Goal: Check status: Check status

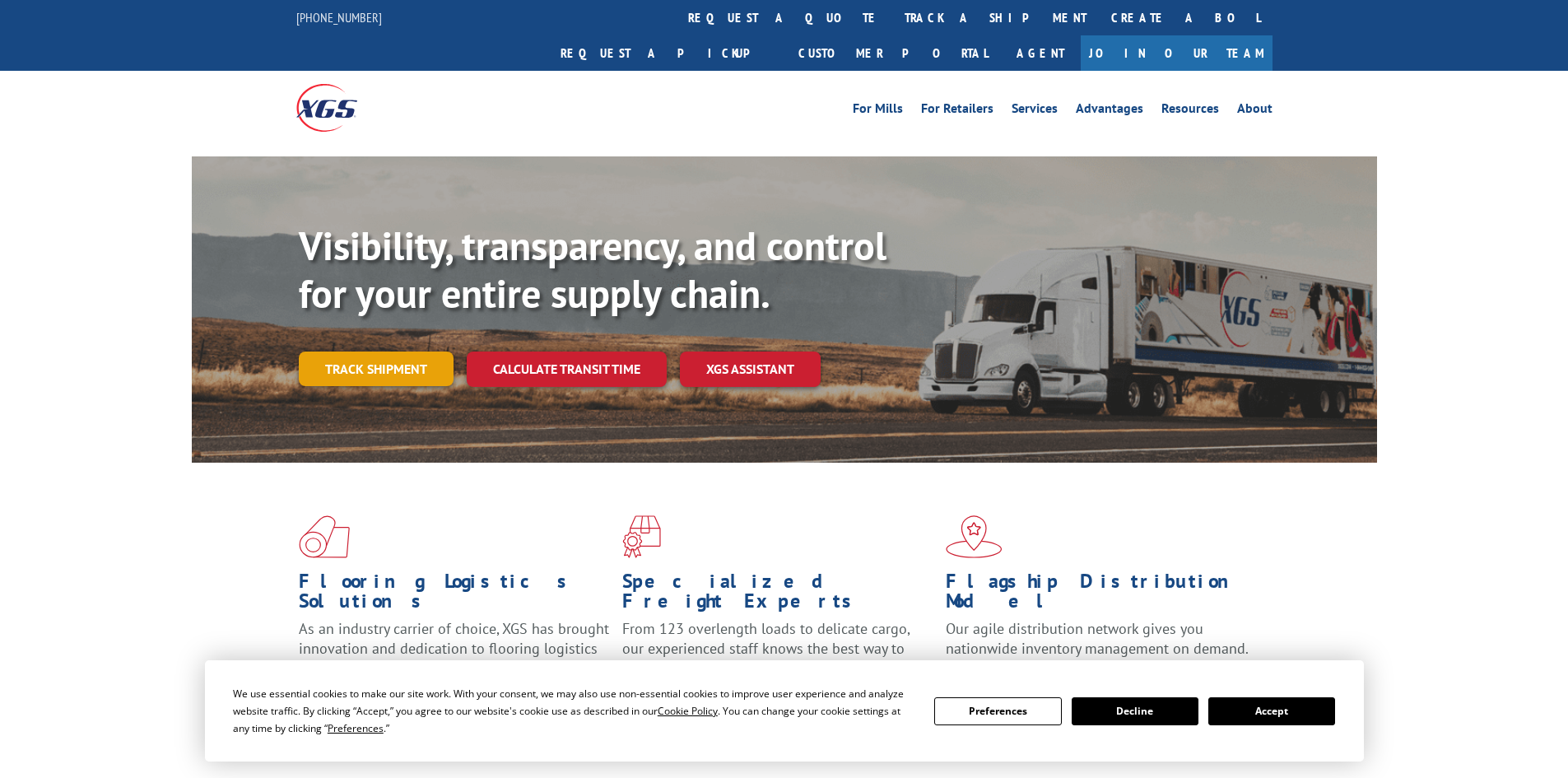
click at [411, 352] on link "Track shipment" at bounding box center [376, 369] width 155 height 34
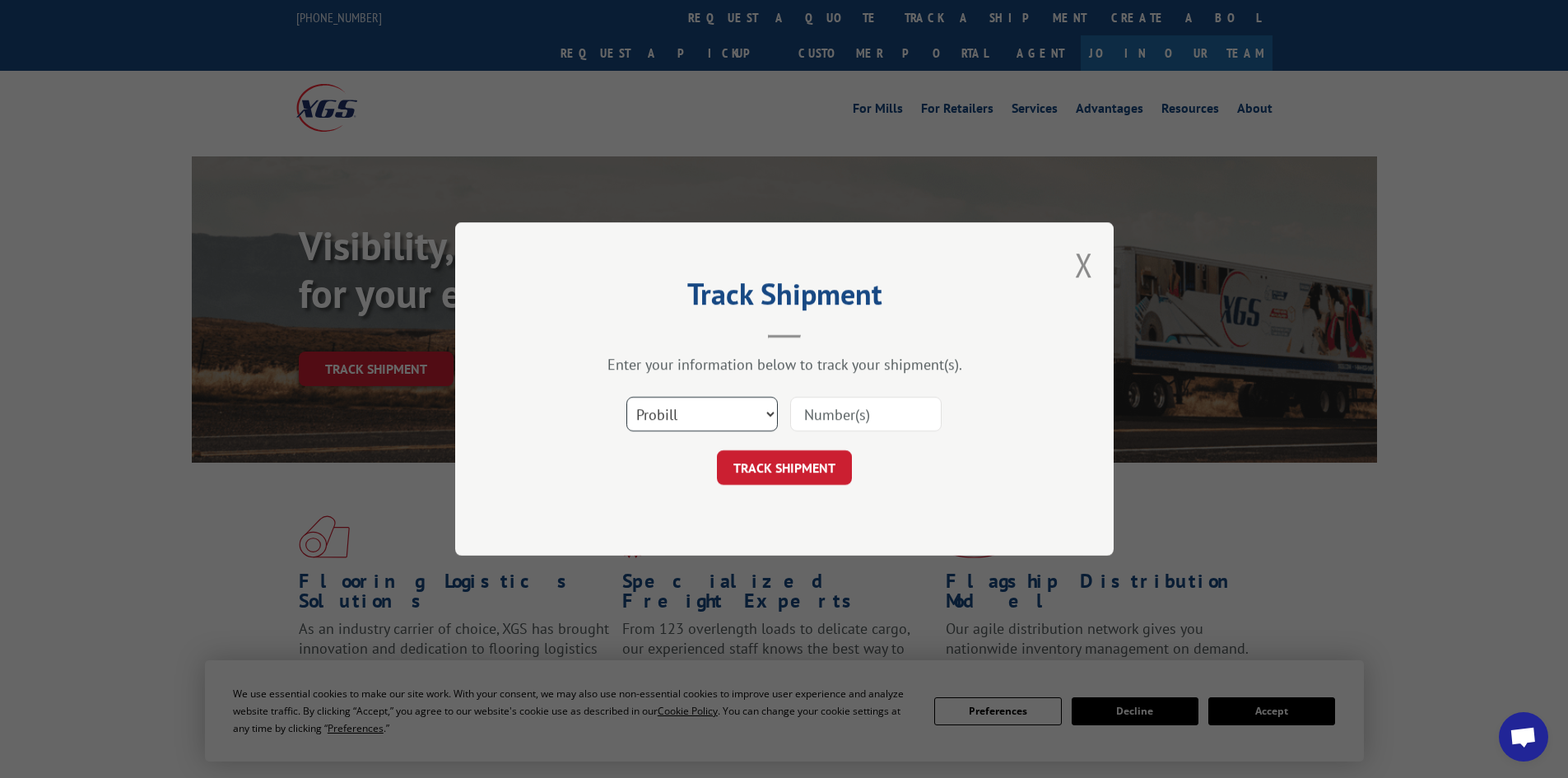
drag, startPoint x: 667, startPoint y: 430, endPoint x: 669, endPoint y: 422, distance: 8.2
click at [667, 429] on select "Select category... Probill BOL PO" at bounding box center [701, 414] width 151 height 34
click at [626, 397] on select "Select category... Probill BOL PO" at bounding box center [701, 414] width 151 height 34
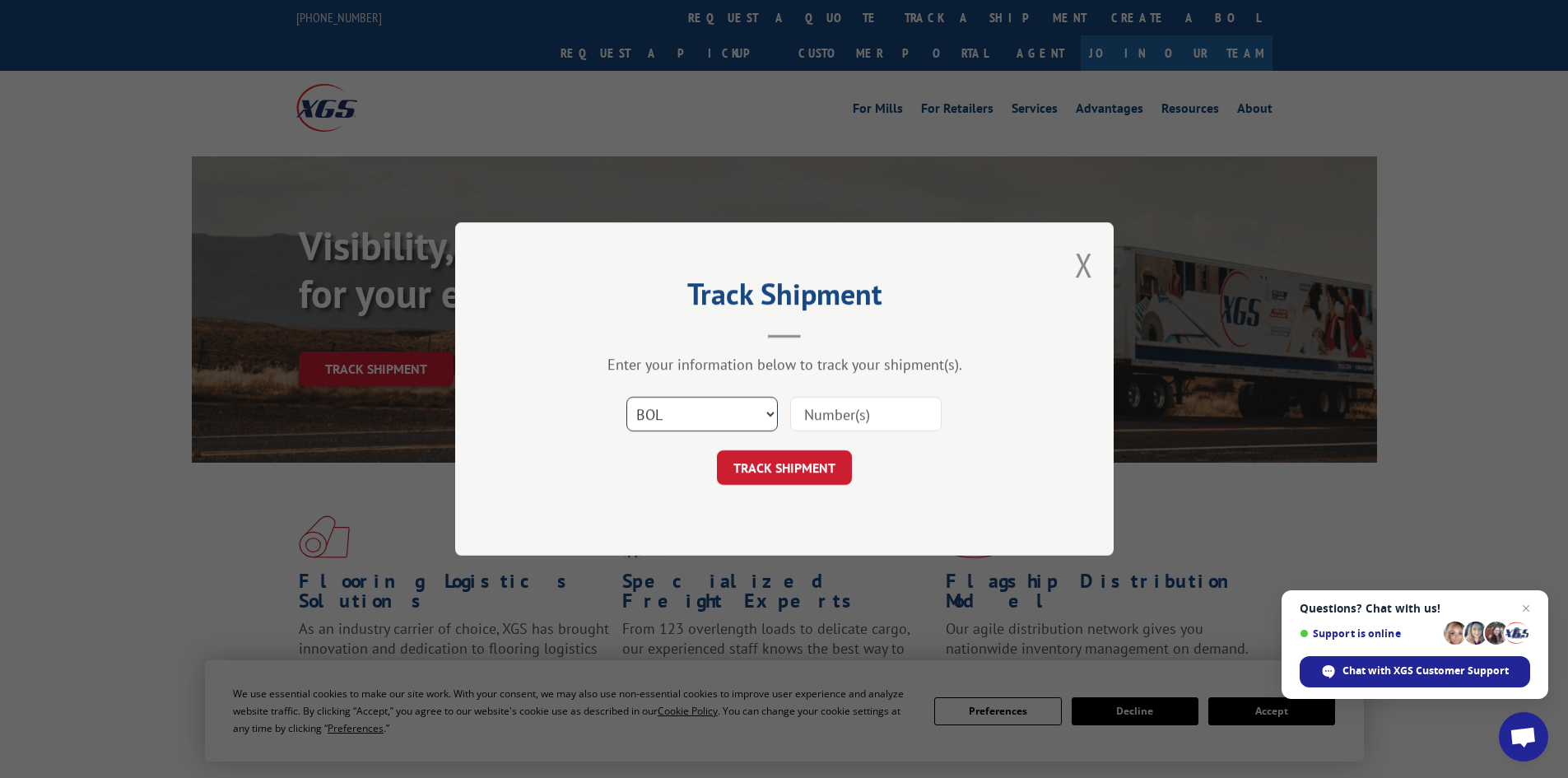
click at [667, 403] on select "Select category... Probill BOL PO" at bounding box center [701, 414] width 151 height 34
select select "po"
click at [626, 397] on select "Select category... Probill BOL PO" at bounding box center [701, 414] width 151 height 34
click at [856, 418] on input at bounding box center [866, 414] width 151 height 34
paste input "27518582"
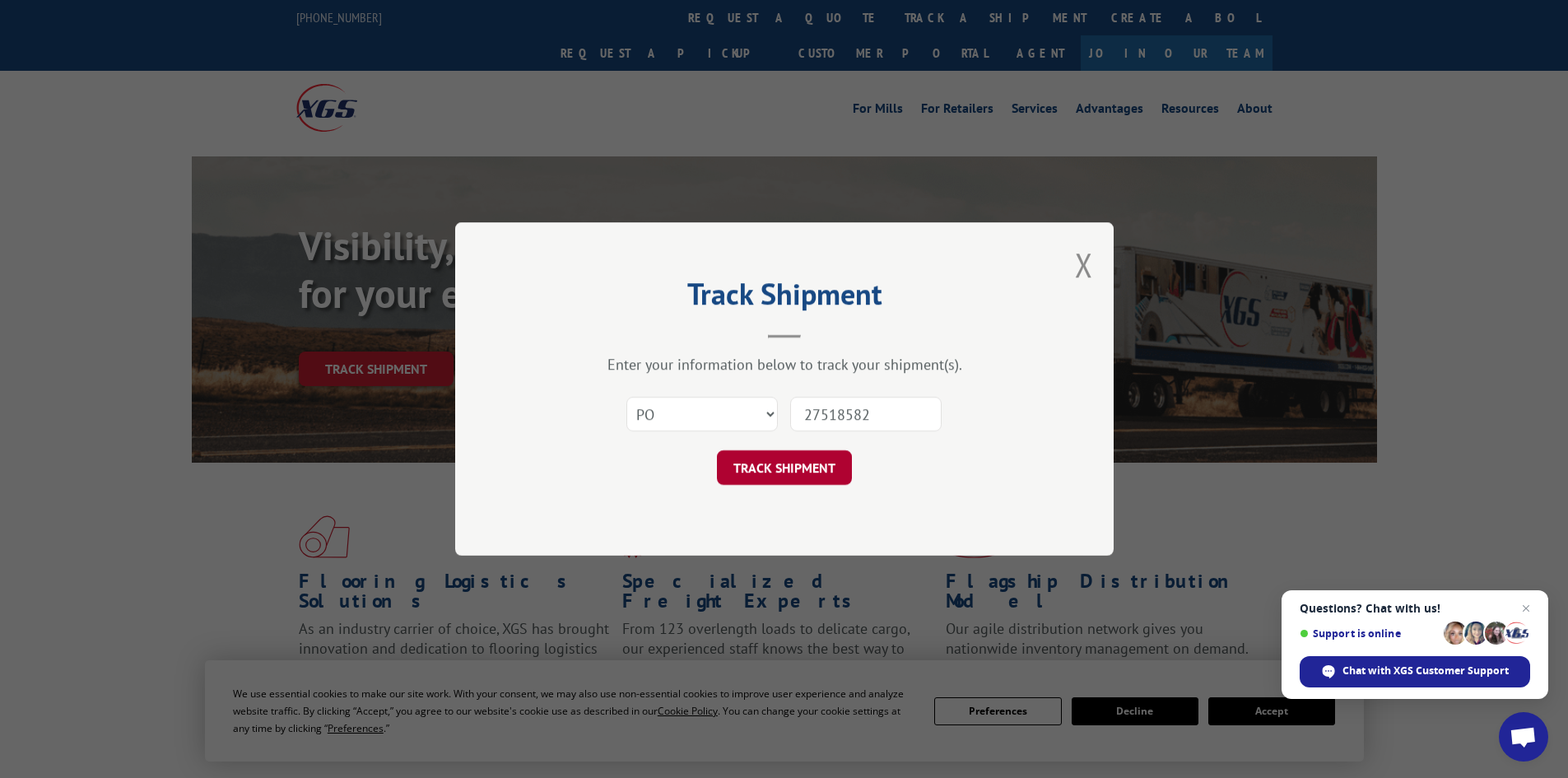
type input "27518582"
click at [821, 454] on button "TRACK SHIPMENT" at bounding box center [784, 467] width 135 height 34
